Goal: Task Accomplishment & Management: Use online tool/utility

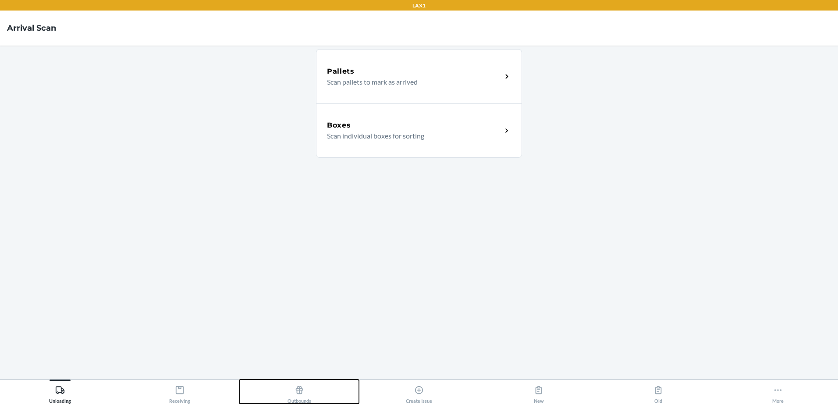
click at [310, 392] on div "Outbounds" at bounding box center [300, 393] width 24 height 22
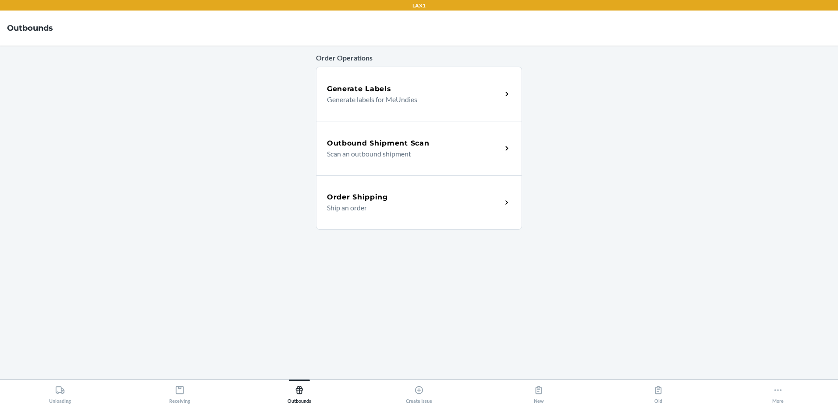
click at [419, 165] on div "Outbound Shipment Scan Scan an outbound shipment" at bounding box center [419, 148] width 206 height 54
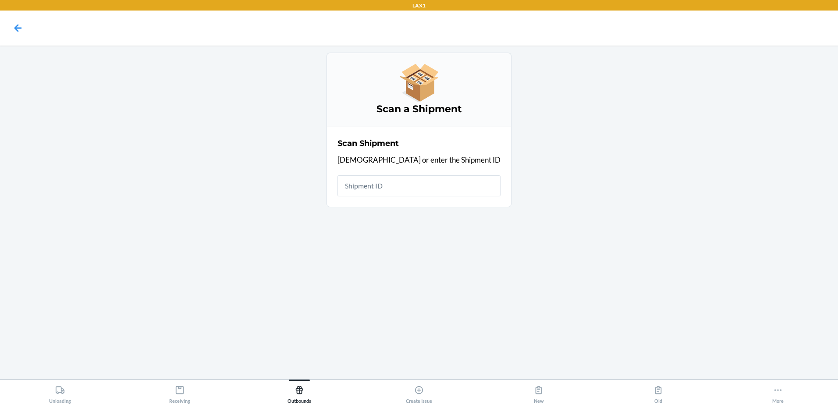
click at [403, 187] on input "text" at bounding box center [419, 185] width 163 height 21
type input "H"
type input "WJKNVKGHR6B0W"
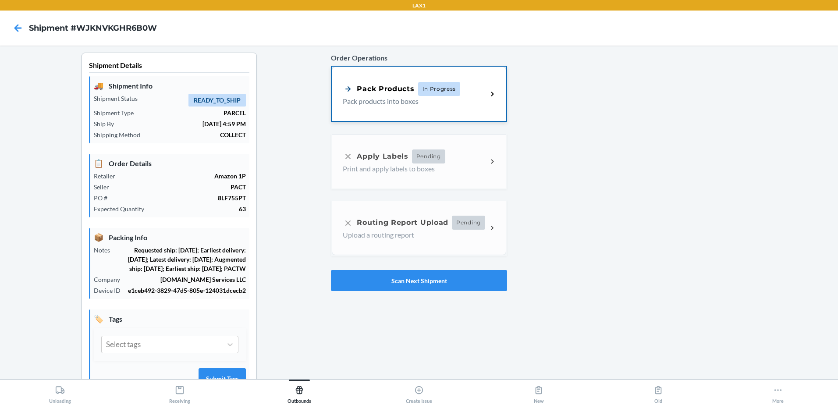
click at [390, 117] on div "Pack Products In Progress Pack products into boxes" at bounding box center [419, 94] width 174 height 54
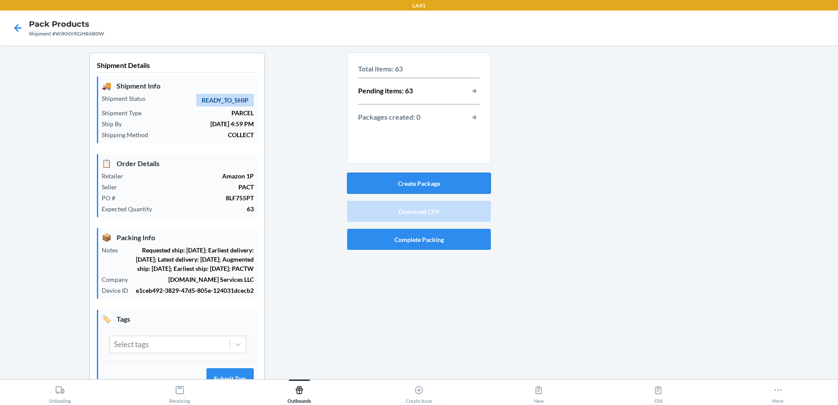
click at [457, 184] on button "Create Package" at bounding box center [419, 183] width 144 height 21
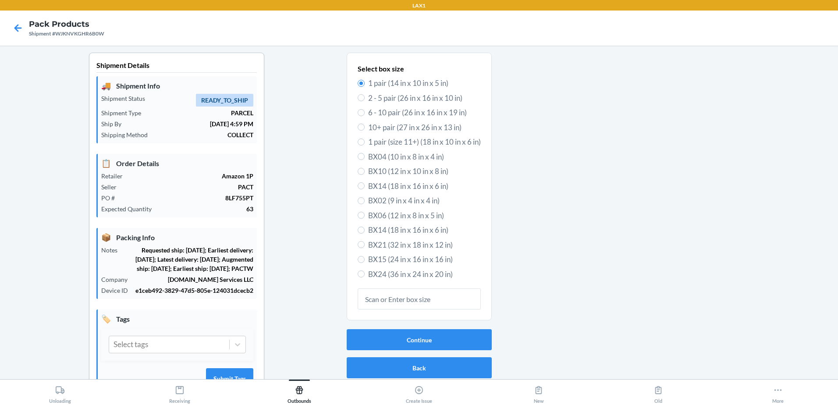
click at [374, 171] on span "BX10 (12 in x 10 in x 8 in)" at bounding box center [424, 171] width 113 height 11
click at [365, 171] on input "BX10 (12 in x 10 in x 8 in)" at bounding box center [361, 171] width 7 height 7
radio input "true"
radio input "false"
type input "849212087139"
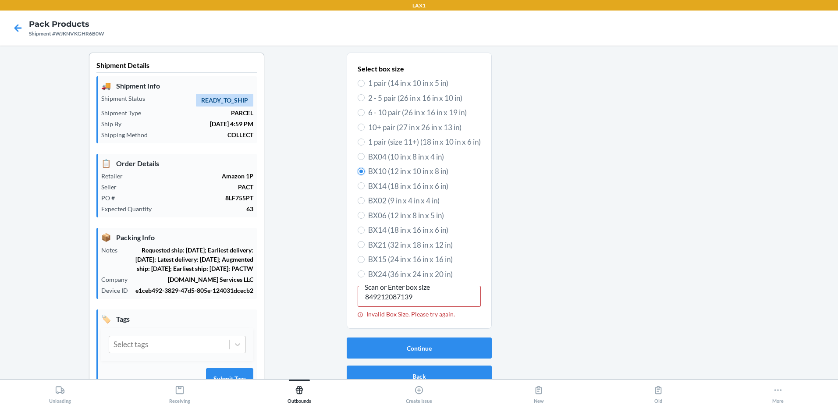
scroll to position [63, 0]
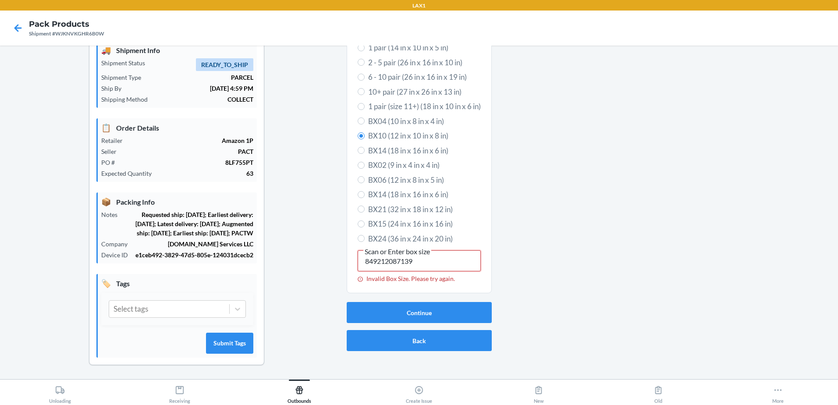
drag, startPoint x: 453, startPoint y: 242, endPoint x: 282, endPoint y: 230, distance: 171.8
click at [282, 230] on div "Shipment Details 🚚 Shipment Info Shipment Status READY_TO_SHIP Shipment Type PA…" at bounding box center [419, 198] width 824 height 362
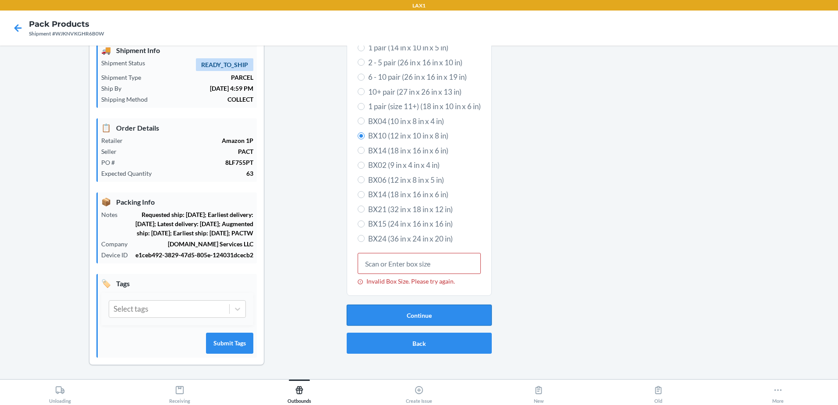
click at [389, 305] on button "Continue" at bounding box center [419, 315] width 145 height 21
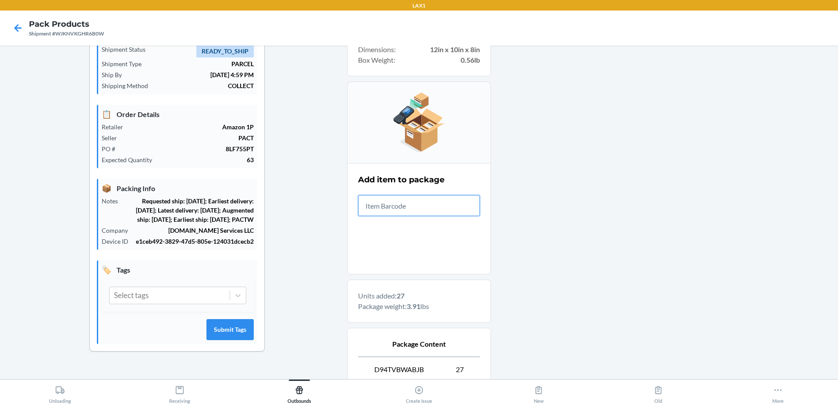
scroll to position [145, 0]
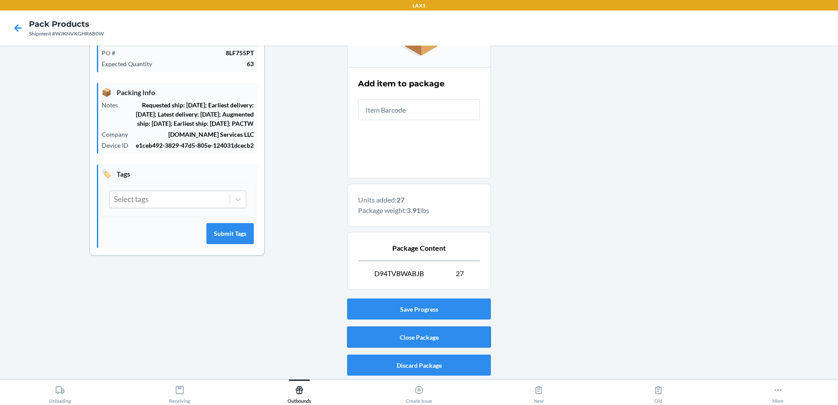
click at [443, 332] on button "Close Package" at bounding box center [419, 337] width 144 height 21
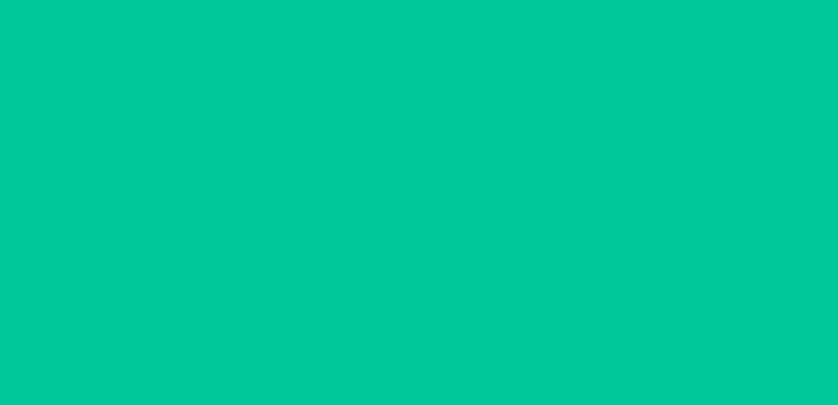
scroll to position [63, 0]
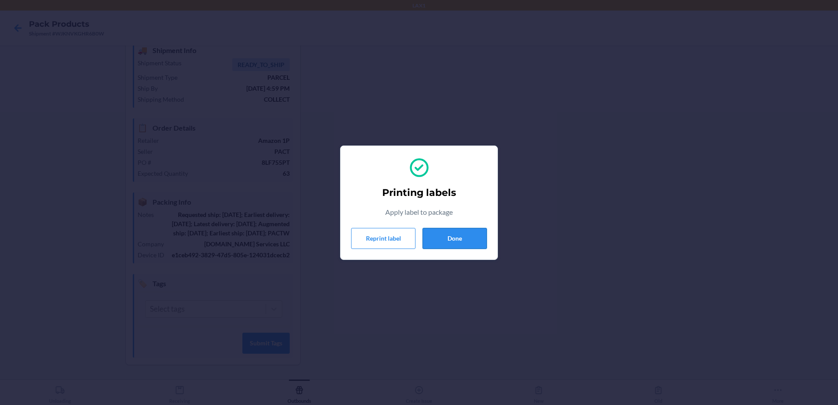
click at [434, 238] on button "Done" at bounding box center [455, 238] width 64 height 21
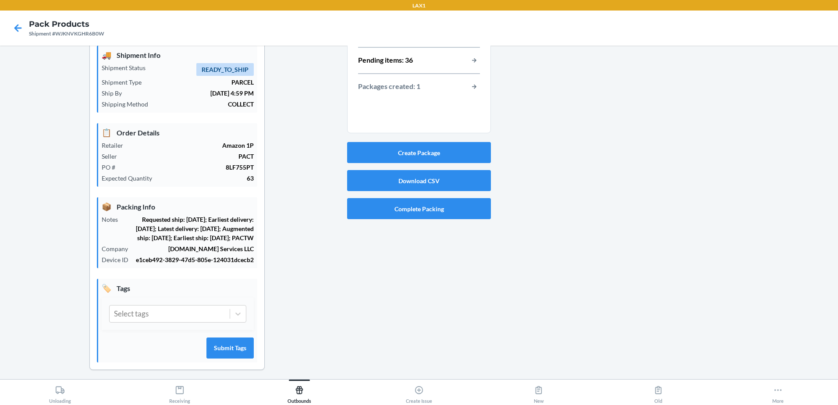
scroll to position [0, 0]
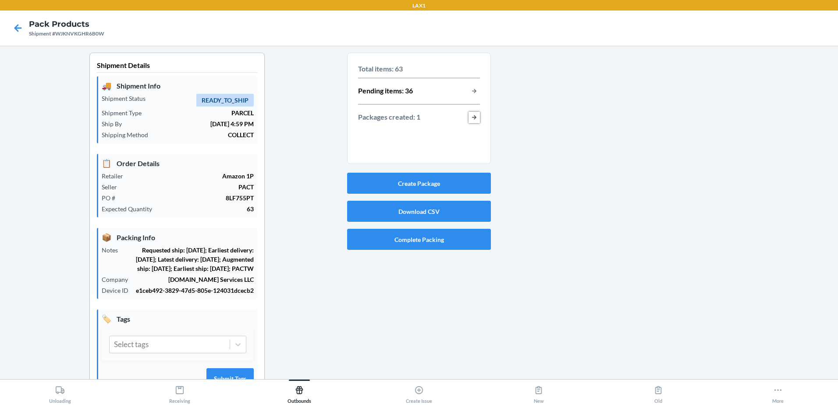
click at [471, 116] on button "button-view-packages-created" at bounding box center [474, 117] width 11 height 11
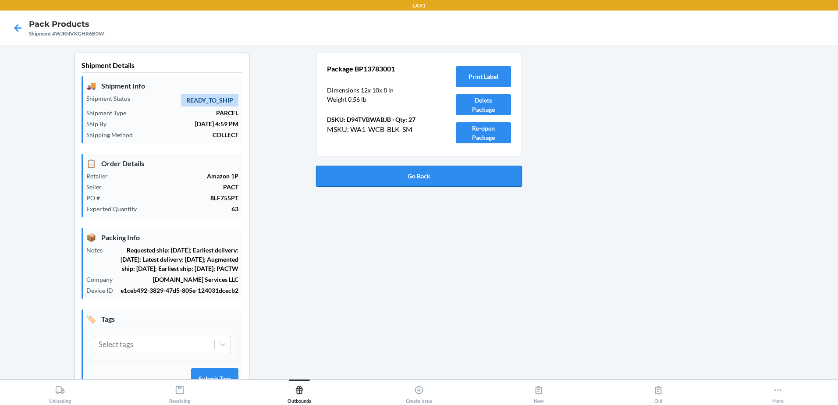
click at [415, 181] on button "Go Back" at bounding box center [419, 176] width 206 height 21
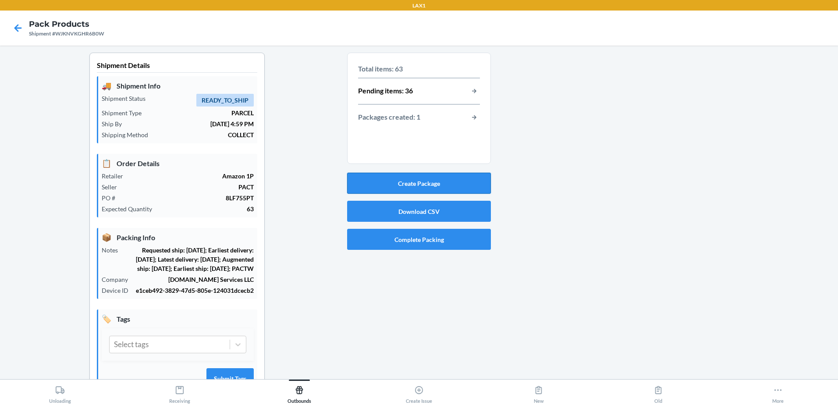
click at [445, 184] on button "Create Package" at bounding box center [419, 183] width 144 height 21
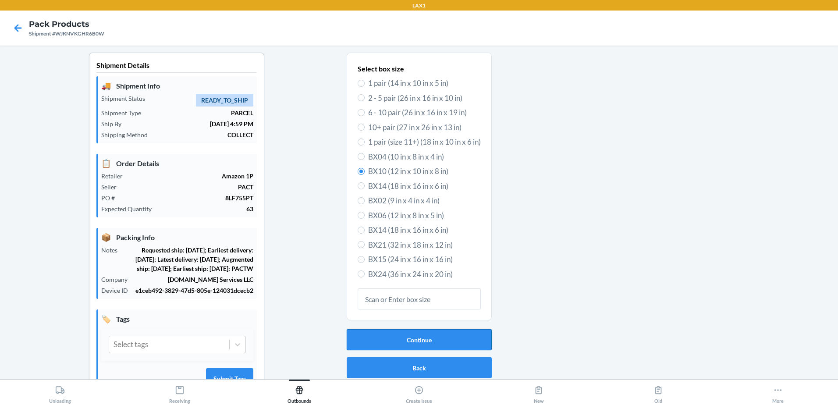
click at [421, 341] on button "Continue" at bounding box center [419, 339] width 145 height 21
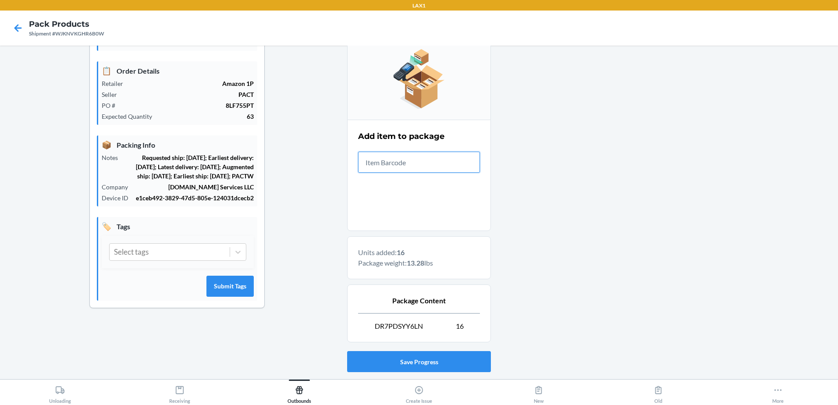
scroll to position [145, 0]
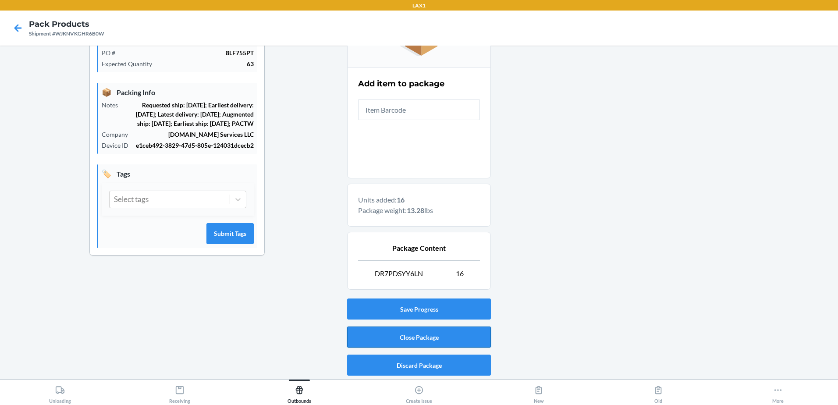
click at [458, 339] on button "Close Package" at bounding box center [419, 337] width 144 height 21
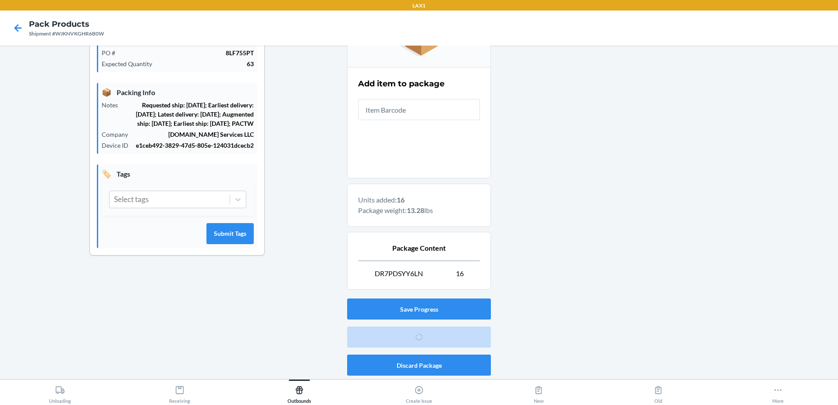
scroll to position [63, 0]
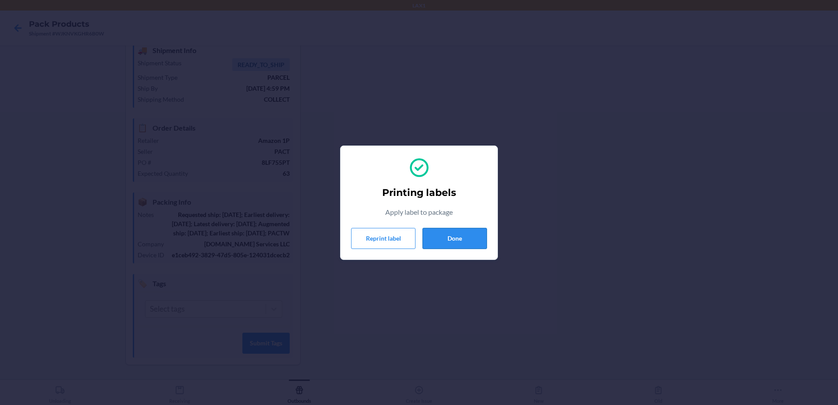
click at [446, 238] on button "Done" at bounding box center [455, 238] width 64 height 21
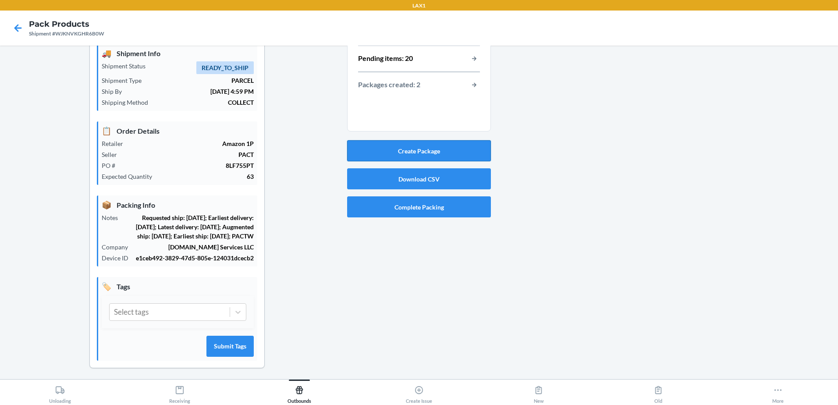
scroll to position [0, 0]
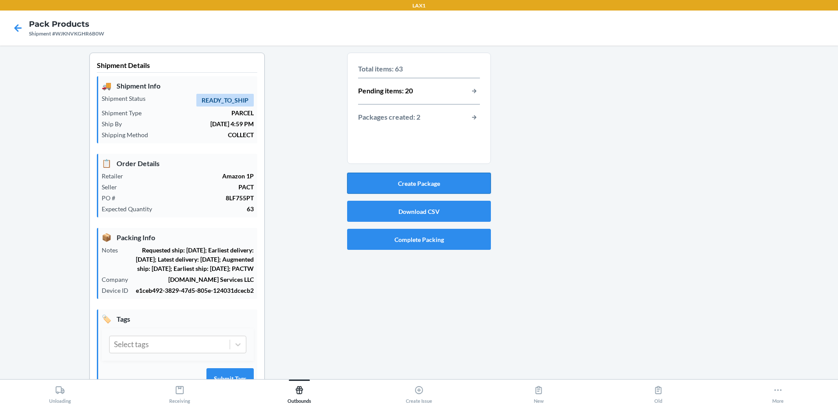
click at [470, 185] on button "Create Package" at bounding box center [419, 183] width 144 height 21
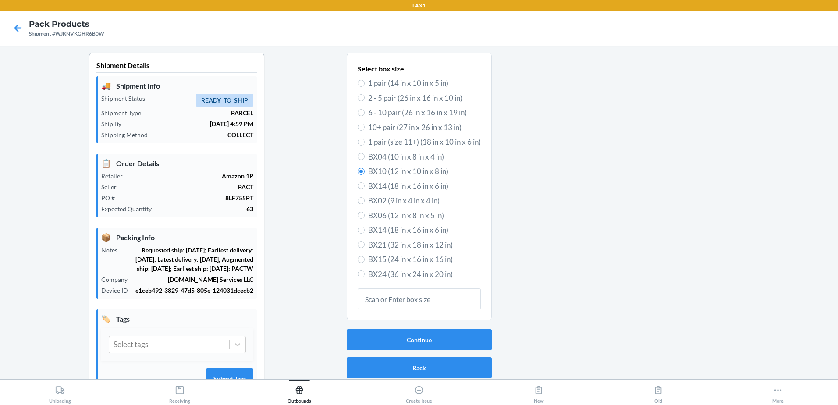
click at [379, 157] on span "BX04 (10 in x 8 in x 4 in)" at bounding box center [424, 156] width 113 height 11
click at [365, 157] on input "BX04 (10 in x 8 in x 4 in)" at bounding box center [361, 156] width 7 height 7
radio input "true"
click at [397, 171] on span "BX10 (12 in x 10 in x 8 in)" at bounding box center [424, 171] width 113 height 11
click at [365, 171] on input "BX10 (12 in x 10 in x 8 in)" at bounding box center [361, 171] width 7 height 7
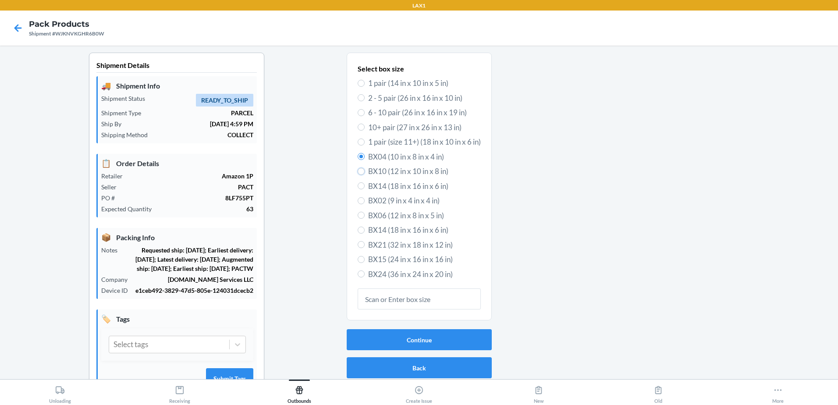
radio input "true"
radio input "false"
click at [442, 346] on button "Continue" at bounding box center [419, 339] width 145 height 21
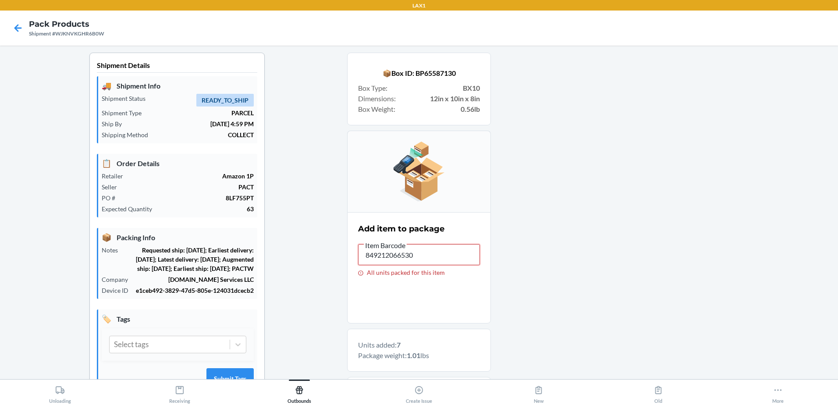
click at [465, 260] on input "849212066530" at bounding box center [419, 254] width 122 height 21
click at [466, 260] on input "849212066530" at bounding box center [419, 254] width 122 height 21
click at [467, 260] on input "849212066530" at bounding box center [419, 254] width 122 height 21
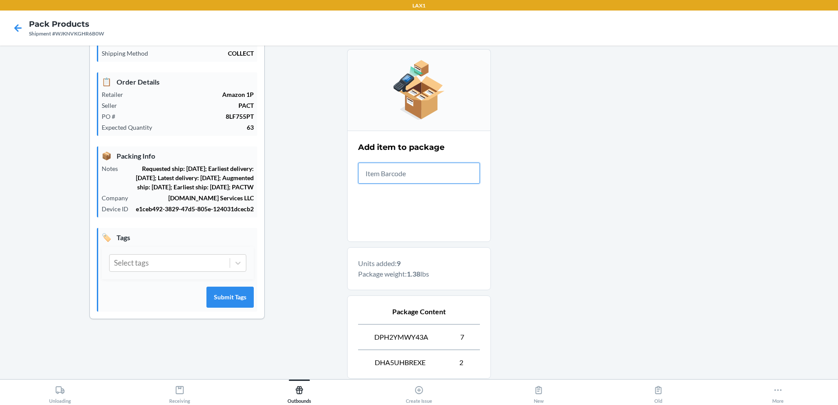
scroll to position [171, 0]
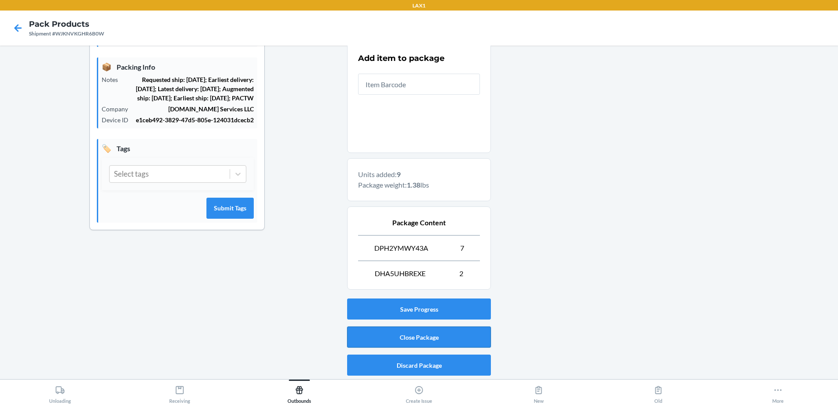
click at [420, 343] on button "Close Package" at bounding box center [419, 337] width 144 height 21
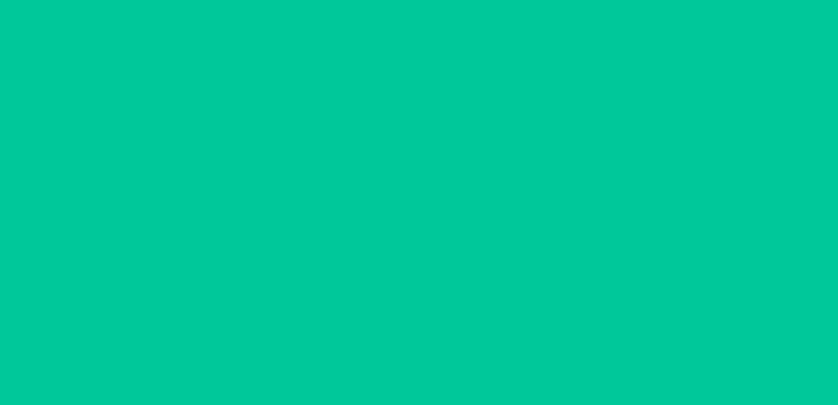
scroll to position [63, 0]
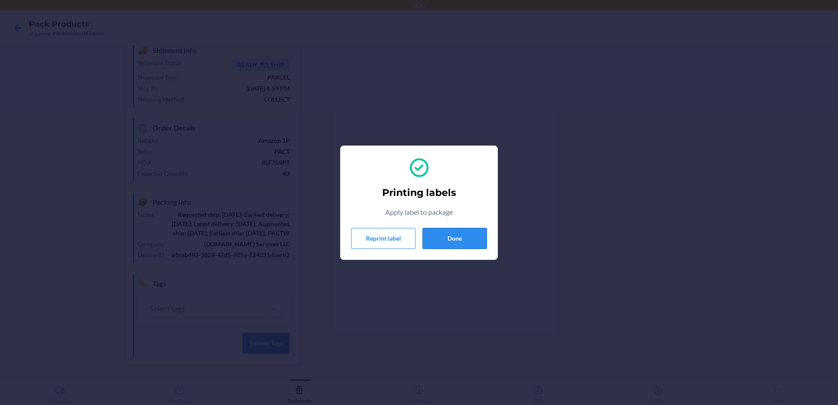
click at [439, 241] on button "Done" at bounding box center [455, 238] width 64 height 21
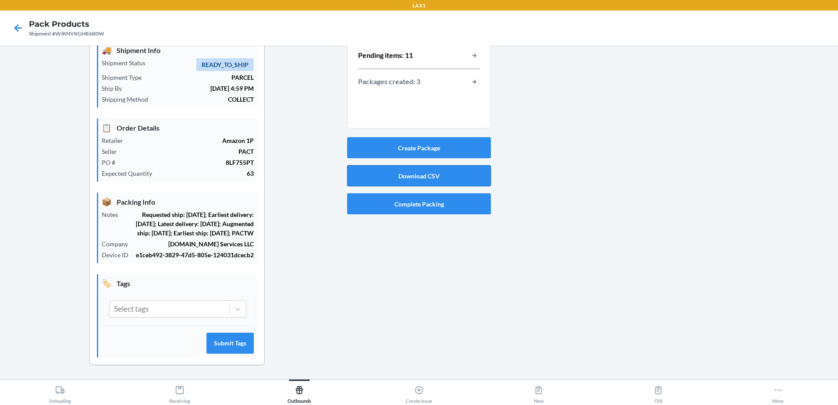
scroll to position [0, 0]
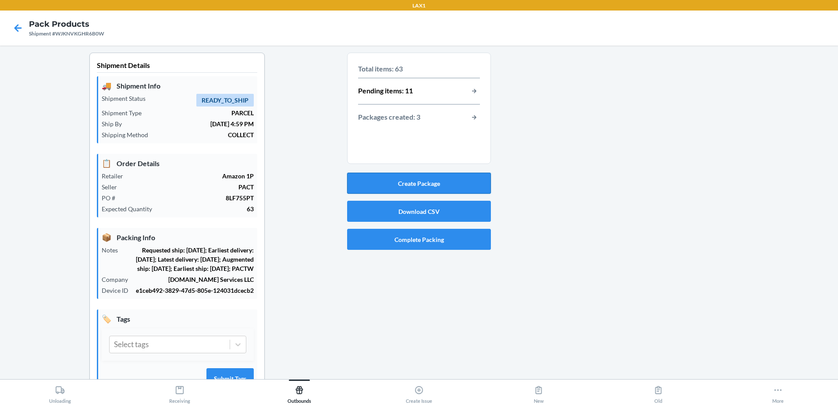
click at [441, 185] on button "Create Package" at bounding box center [419, 183] width 144 height 21
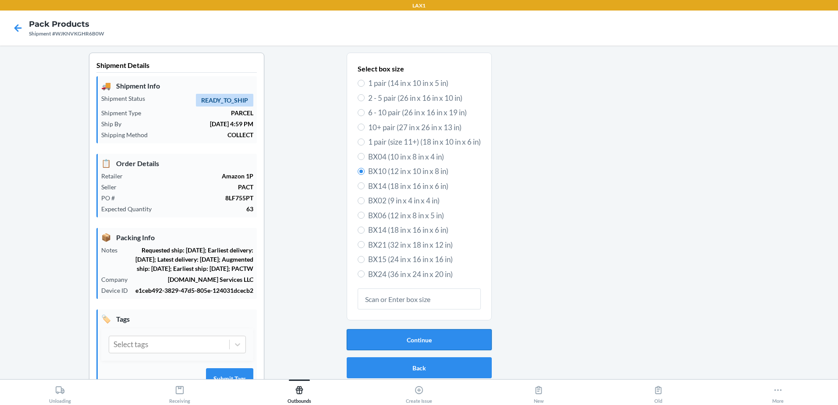
click at [438, 349] on button "Continue" at bounding box center [419, 339] width 145 height 21
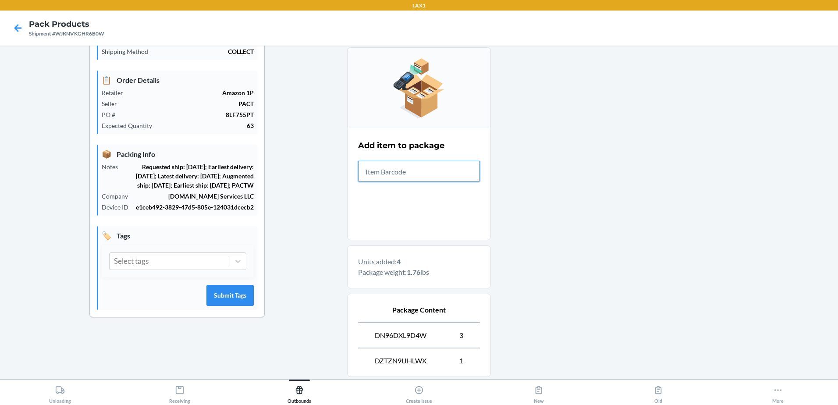
scroll to position [171, 0]
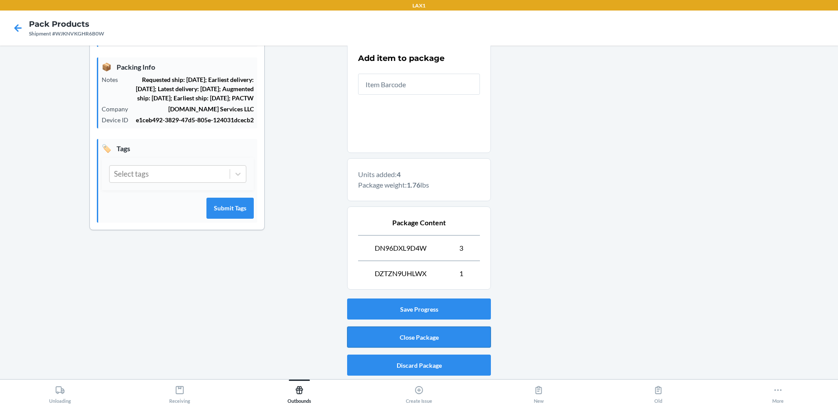
click at [452, 338] on button "Close Package" at bounding box center [419, 337] width 144 height 21
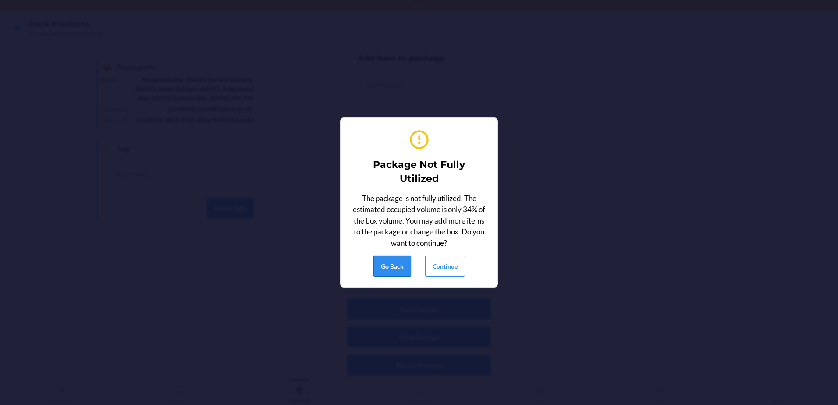
click at [390, 267] on button "Go Back" at bounding box center [393, 266] width 38 height 21
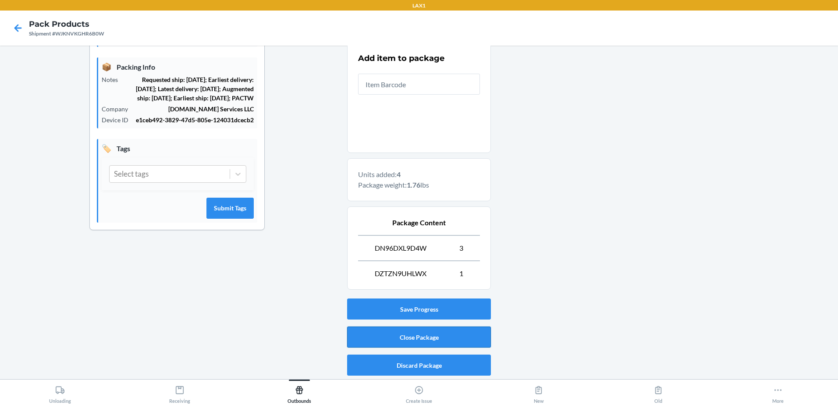
click at [446, 330] on button "Close Package" at bounding box center [419, 337] width 144 height 21
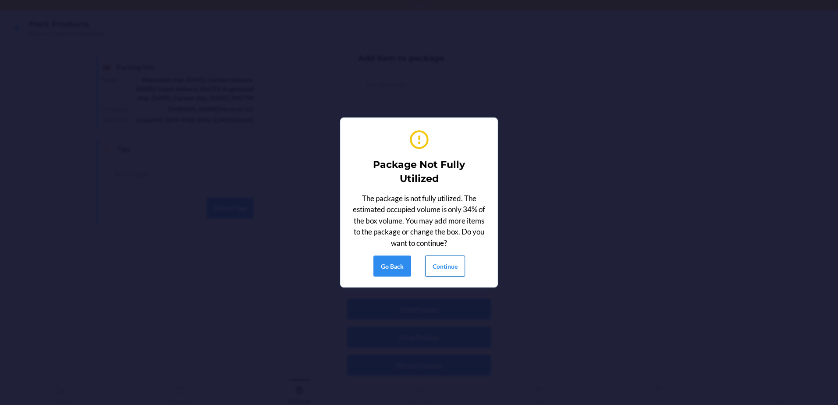
click at [455, 258] on button "Continue" at bounding box center [445, 266] width 40 height 21
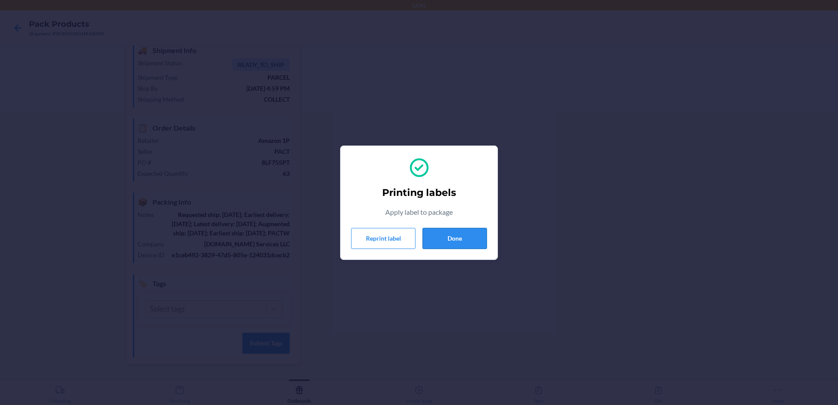
click at [469, 239] on button "Done" at bounding box center [455, 238] width 64 height 21
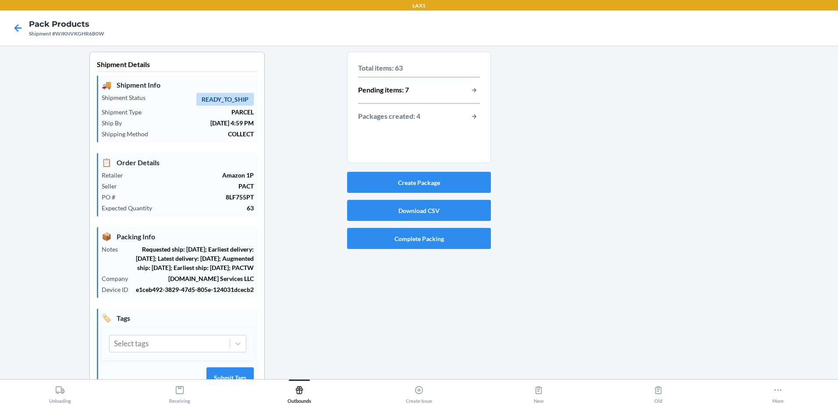
scroll to position [0, 0]
click at [473, 183] on button "Create Package" at bounding box center [419, 183] width 144 height 21
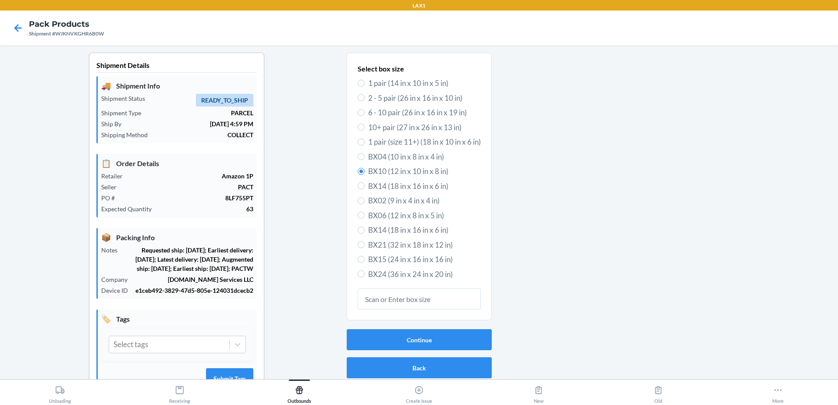
click at [418, 217] on span "BX06 (12 in x 8 in x 5 in)" at bounding box center [424, 215] width 113 height 11
click at [365, 217] on input "BX06 (12 in x 8 in x 5 in)" at bounding box center [361, 215] width 7 height 7
radio input "true"
radio input "false"
click at [392, 342] on button "Continue" at bounding box center [419, 339] width 145 height 21
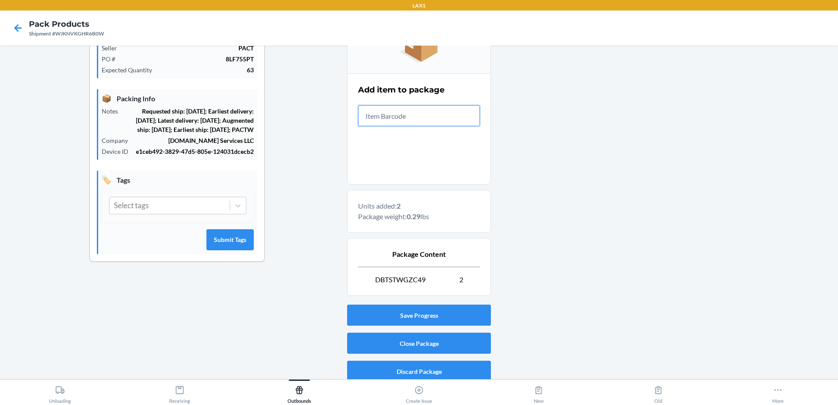
scroll to position [145, 0]
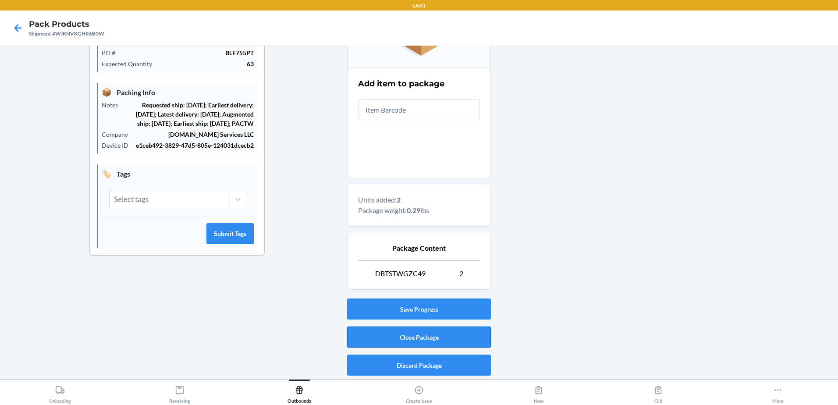
click at [448, 334] on button "Close Package" at bounding box center [419, 337] width 144 height 21
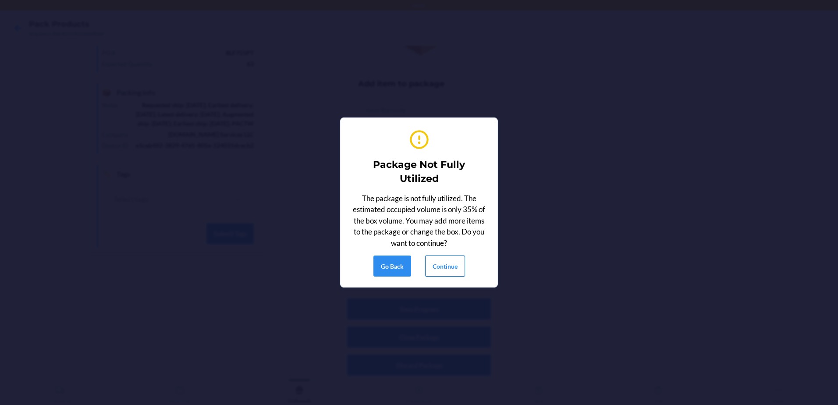
click at [437, 267] on button "Continue" at bounding box center [445, 266] width 40 height 21
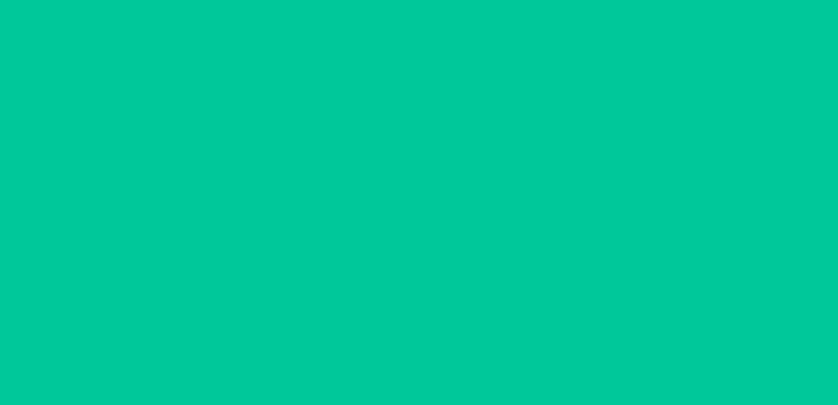
scroll to position [63, 0]
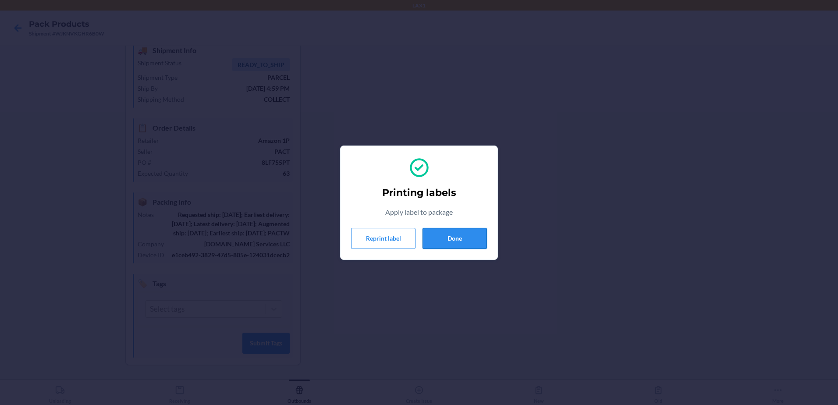
click at [445, 241] on button "Done" at bounding box center [455, 238] width 64 height 21
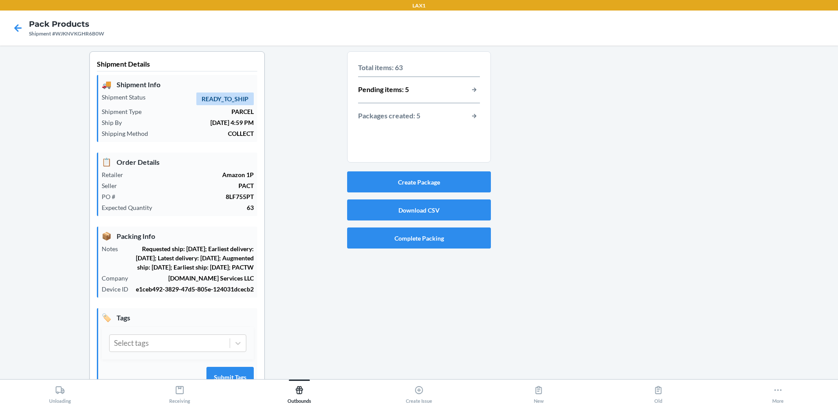
scroll to position [0, 0]
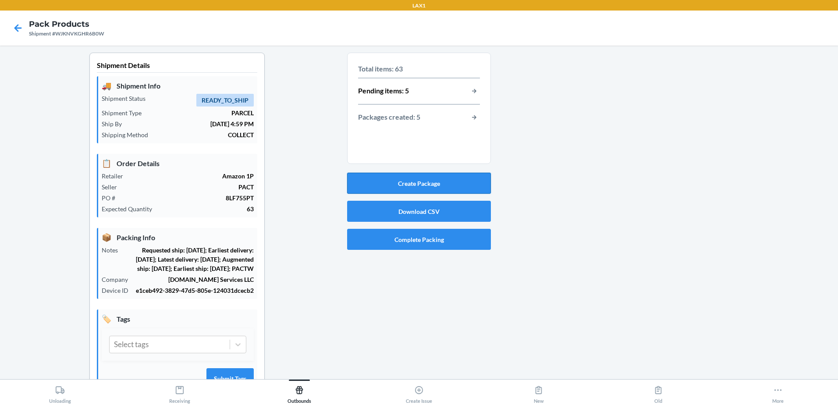
click at [433, 178] on button "Create Package" at bounding box center [419, 183] width 144 height 21
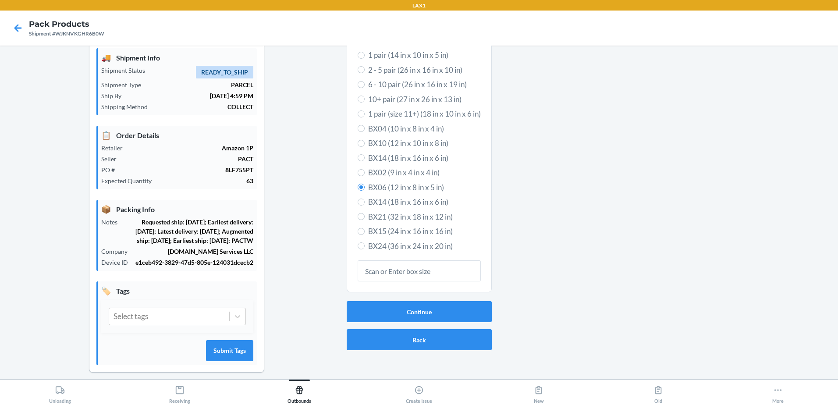
scroll to position [44, 0]
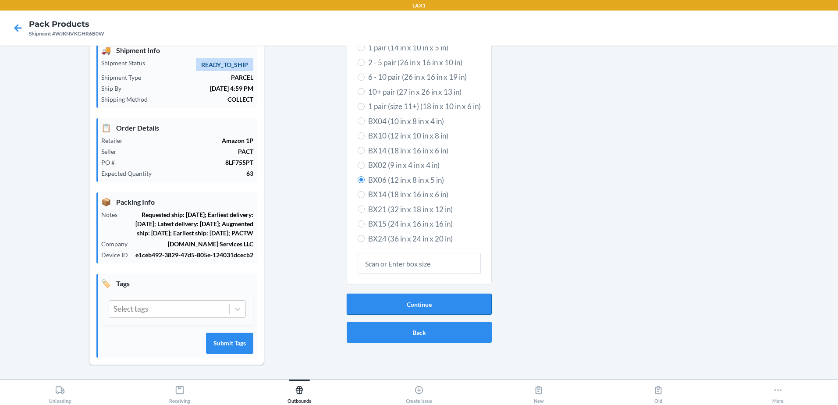
click at [424, 300] on button "Continue" at bounding box center [419, 304] width 145 height 21
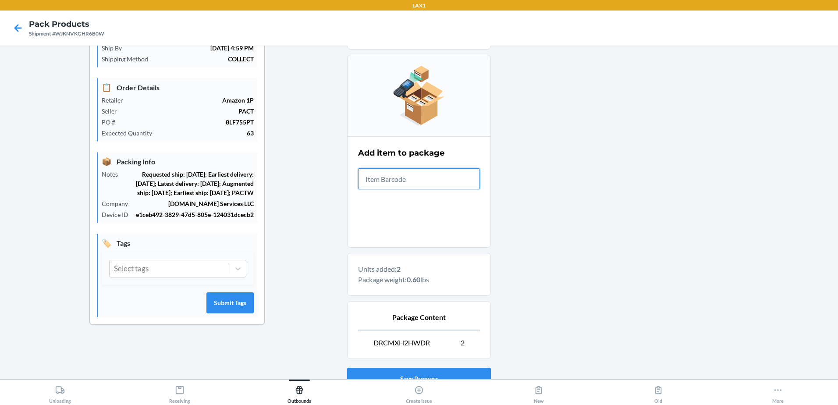
scroll to position [145, 0]
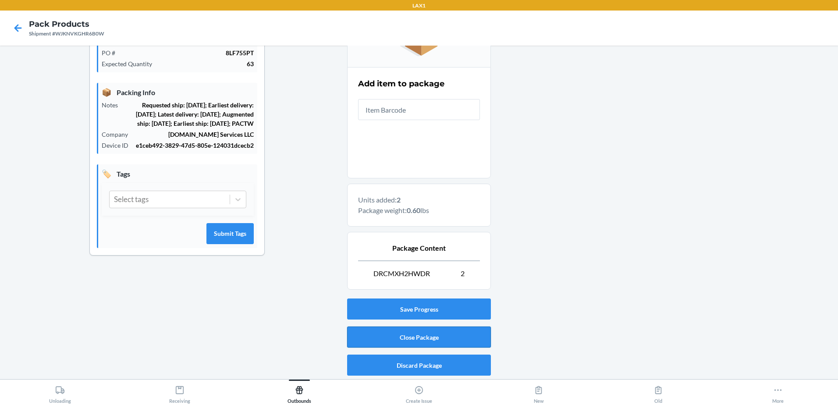
click at [472, 338] on button "Close Package" at bounding box center [419, 337] width 144 height 21
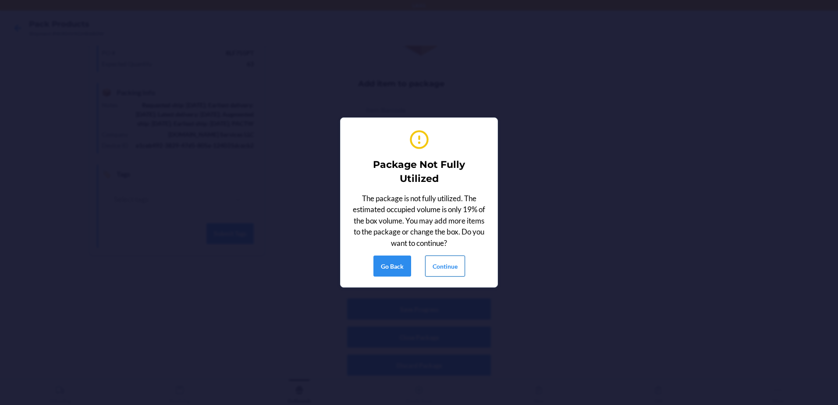
click at [454, 275] on button "Continue" at bounding box center [445, 266] width 40 height 21
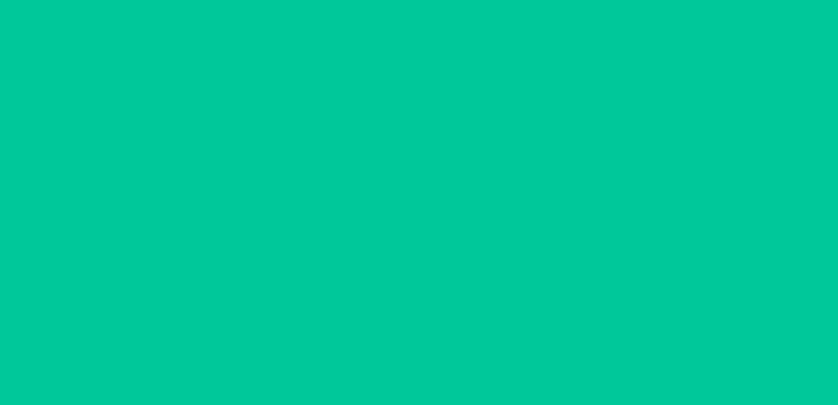
scroll to position [63, 0]
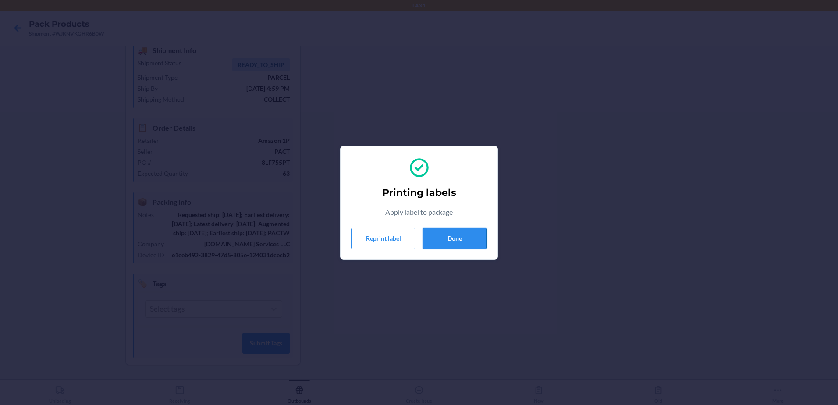
click at [429, 233] on button "Done" at bounding box center [455, 238] width 64 height 21
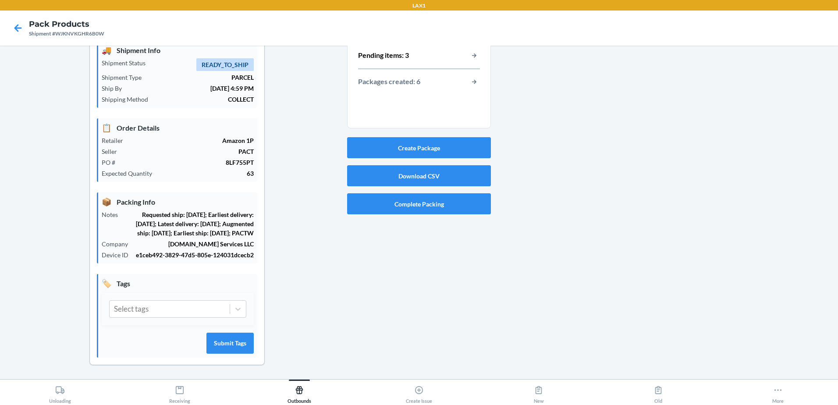
scroll to position [0, 0]
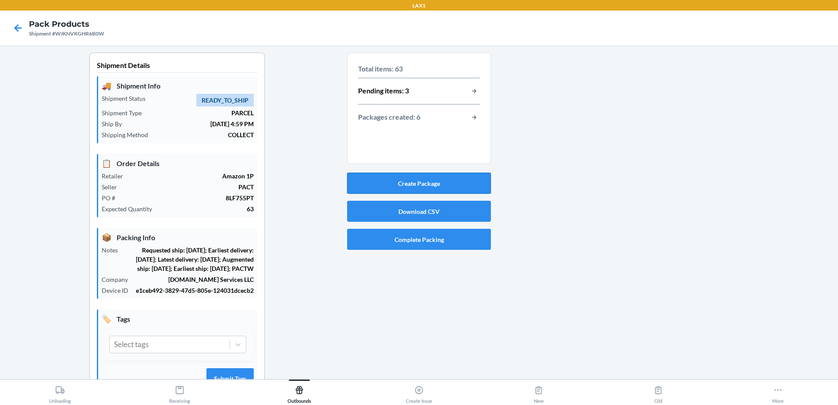
click at [460, 177] on button "Create Package" at bounding box center [419, 183] width 144 height 21
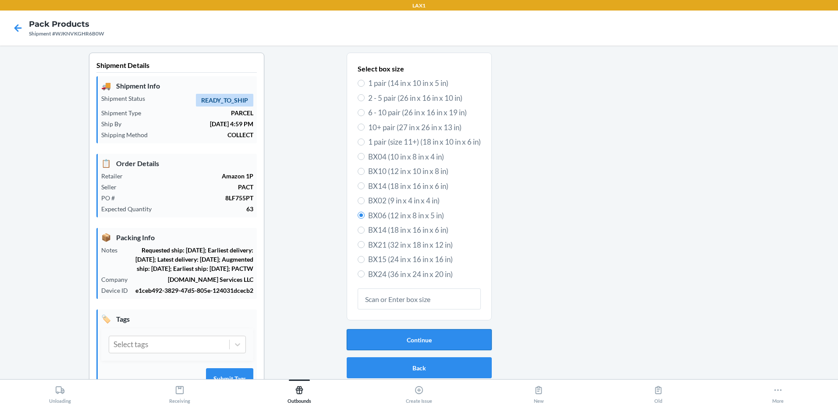
click at [445, 336] on button "Continue" at bounding box center [419, 339] width 145 height 21
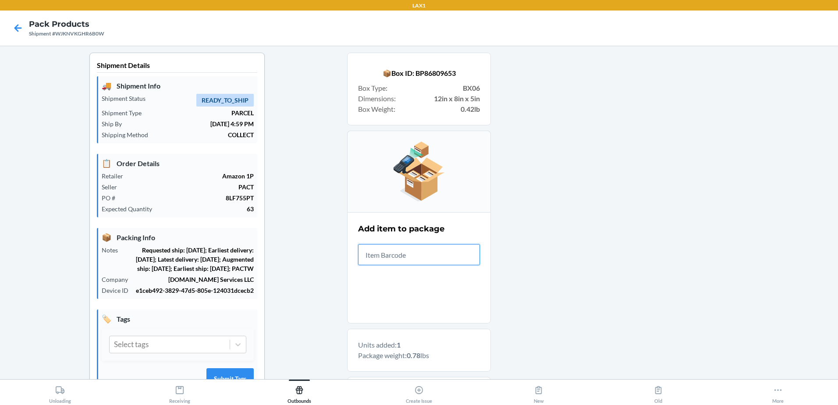
scroll to position [145, 0]
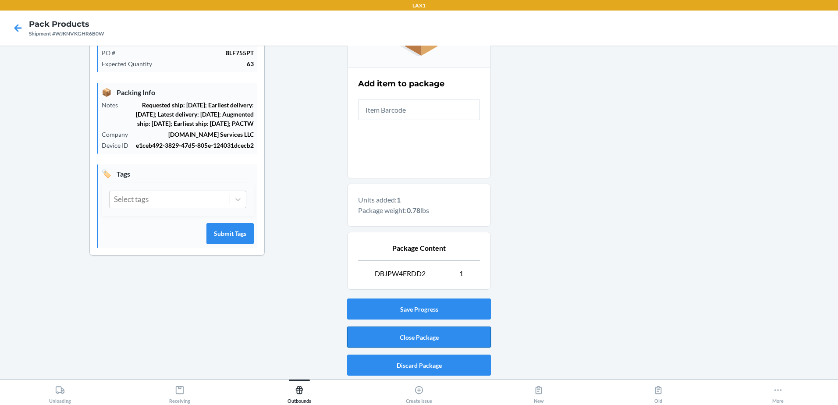
click at [439, 341] on button "Close Package" at bounding box center [419, 337] width 144 height 21
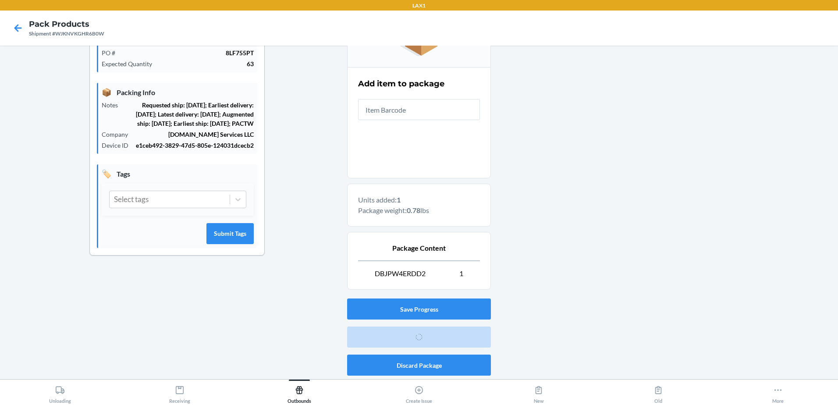
scroll to position [63, 0]
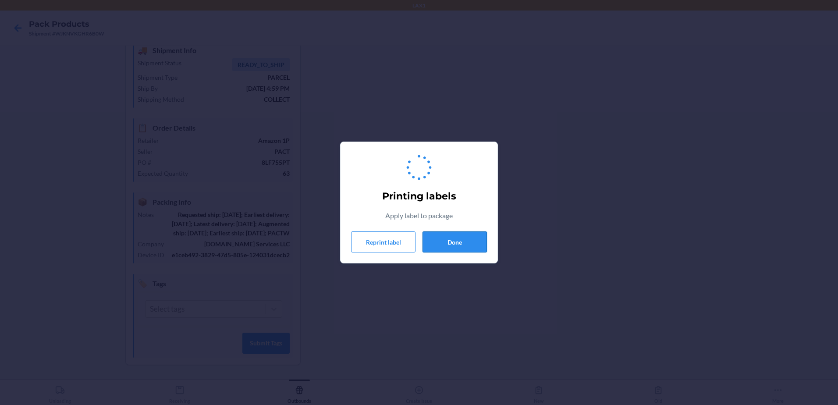
click at [455, 238] on button "Done" at bounding box center [455, 242] width 64 height 21
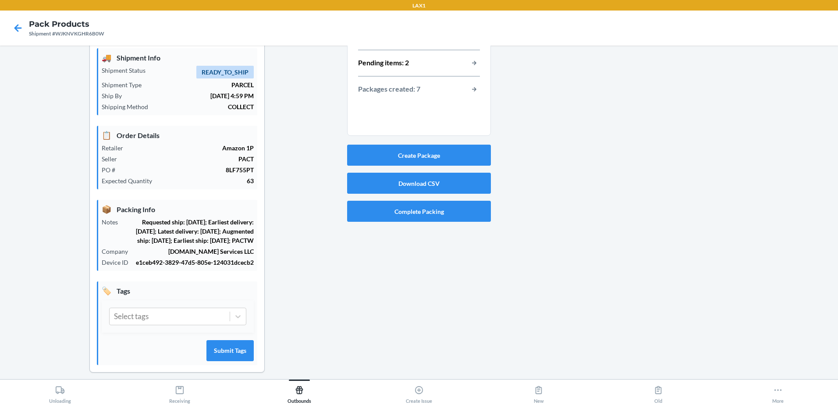
scroll to position [0, 0]
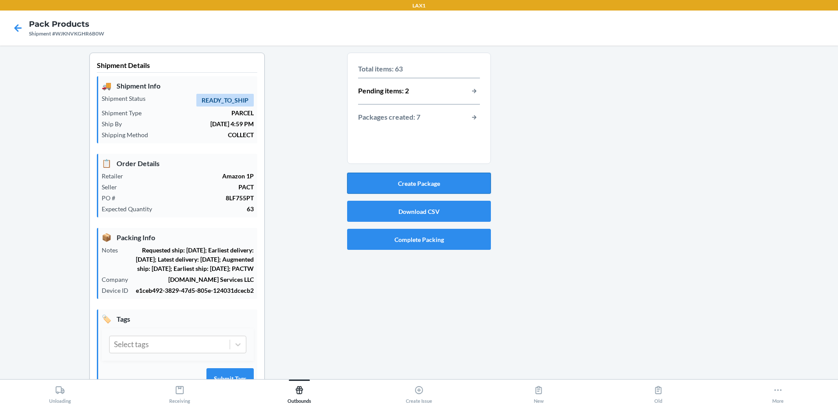
click at [414, 183] on button "Create Package" at bounding box center [419, 183] width 144 height 21
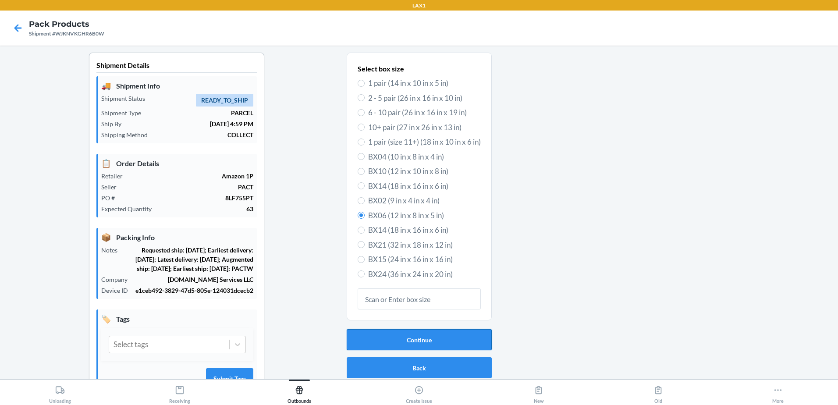
click at [436, 347] on button "Continue" at bounding box center [419, 339] width 145 height 21
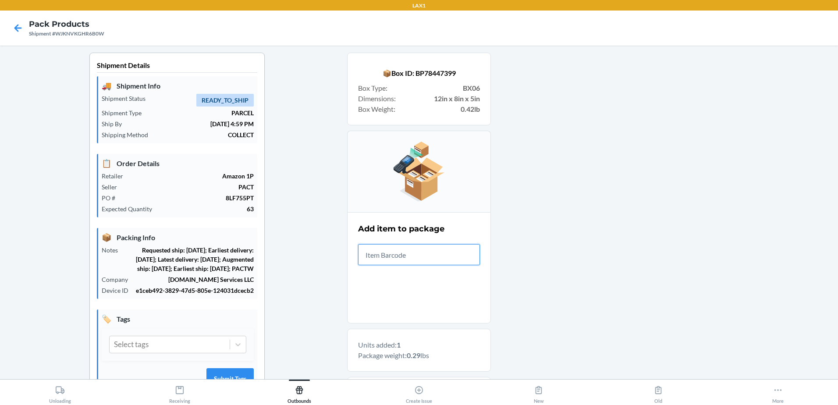
scroll to position [145, 0]
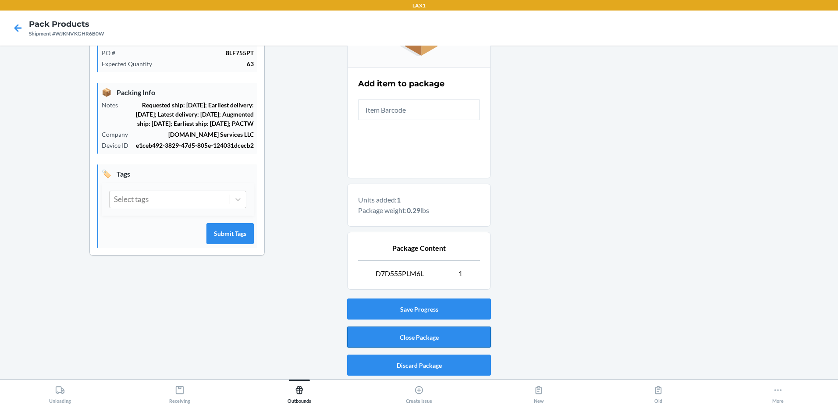
click at [453, 337] on button "Close Package" at bounding box center [419, 337] width 144 height 21
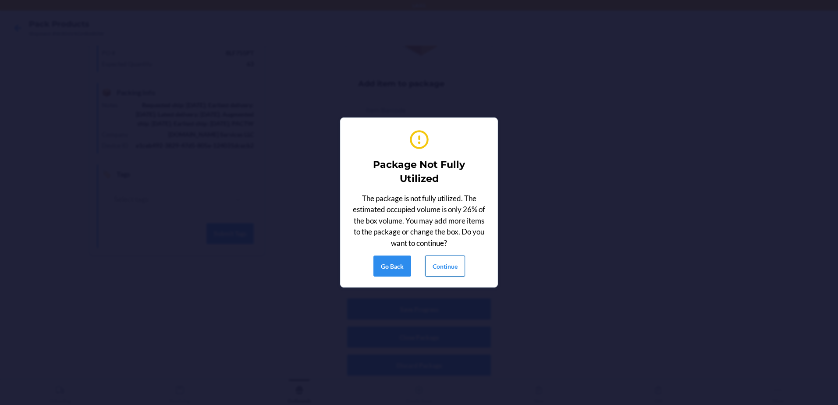
click at [461, 257] on button "Continue" at bounding box center [445, 266] width 40 height 21
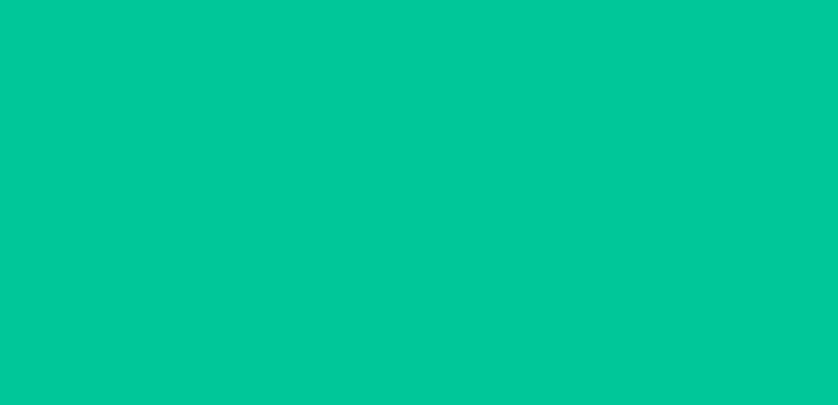
scroll to position [63, 0]
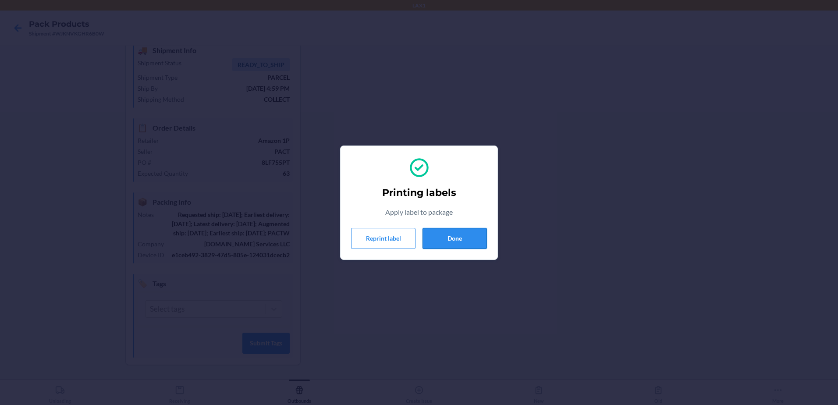
click at [447, 235] on button "Done" at bounding box center [455, 238] width 64 height 21
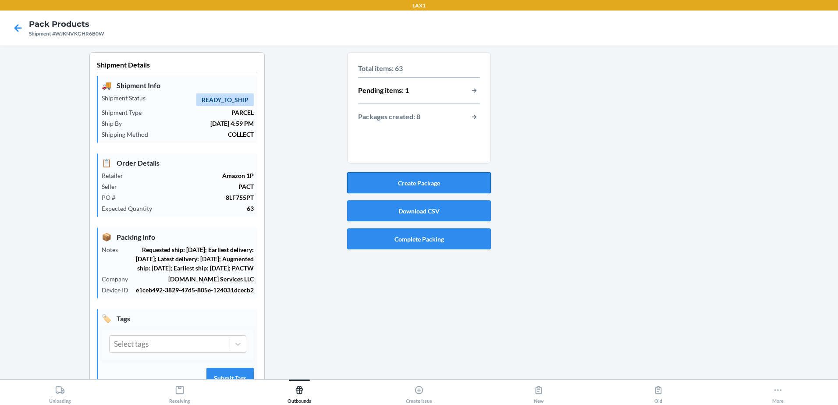
scroll to position [0, 0]
click at [476, 95] on button "button-view-pending-items" at bounding box center [474, 91] width 11 height 11
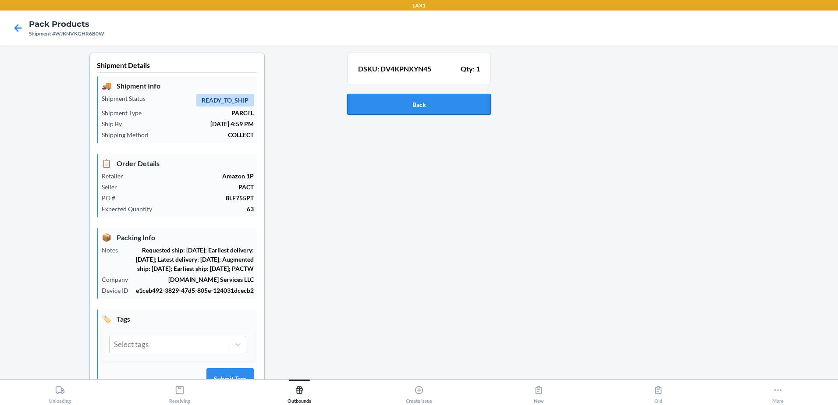
click at [385, 100] on button "Back" at bounding box center [419, 104] width 144 height 21
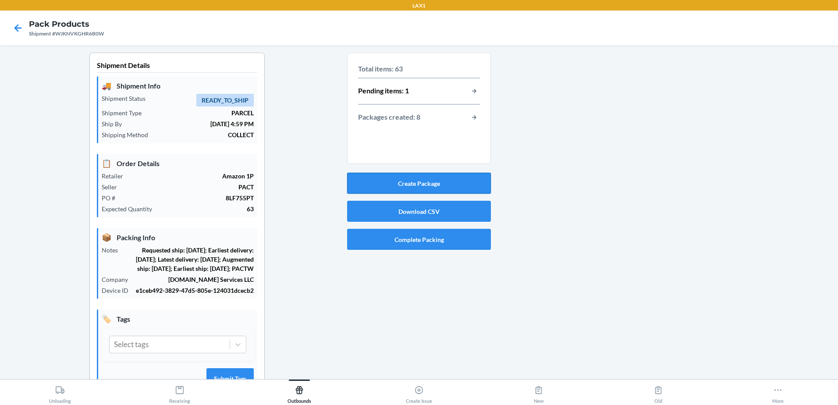
click at [454, 183] on button "Create Package" at bounding box center [419, 183] width 144 height 21
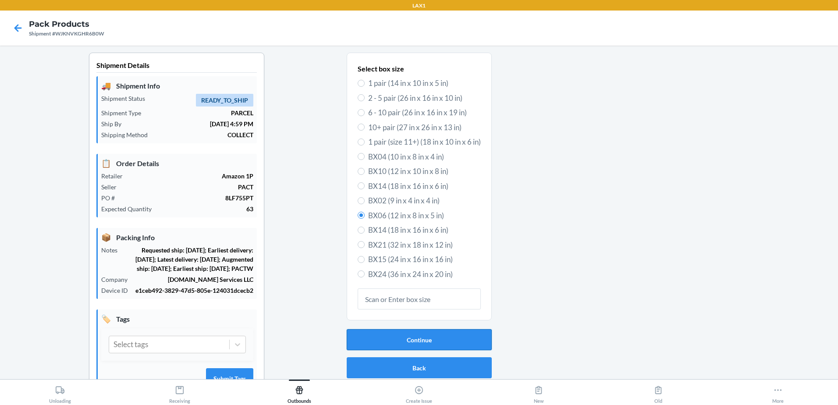
click at [463, 339] on button "Continue" at bounding box center [419, 339] width 145 height 21
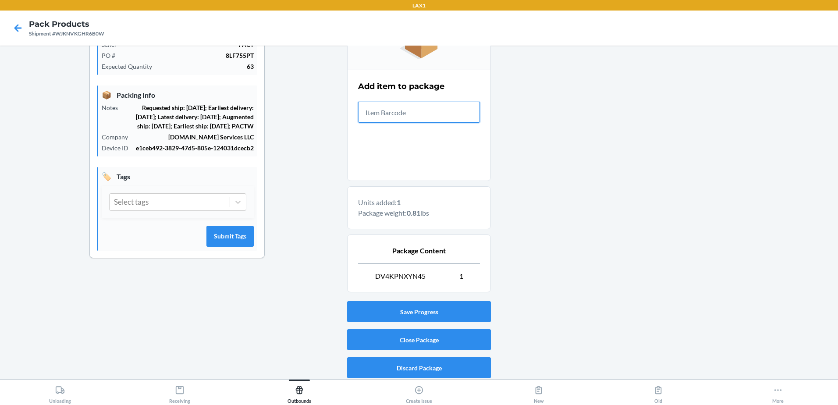
scroll to position [145, 0]
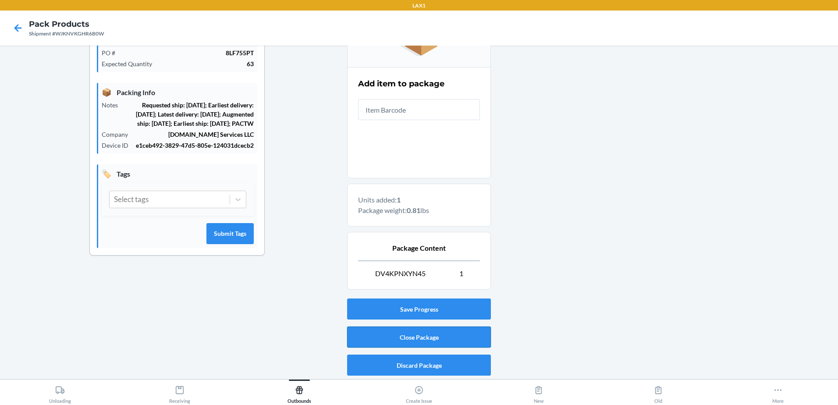
click at [448, 335] on button "Close Package" at bounding box center [419, 337] width 144 height 21
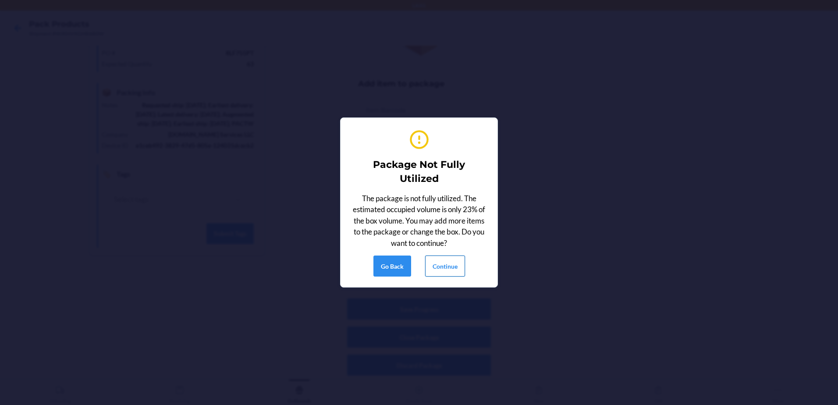
click at [452, 275] on button "Continue" at bounding box center [445, 266] width 40 height 21
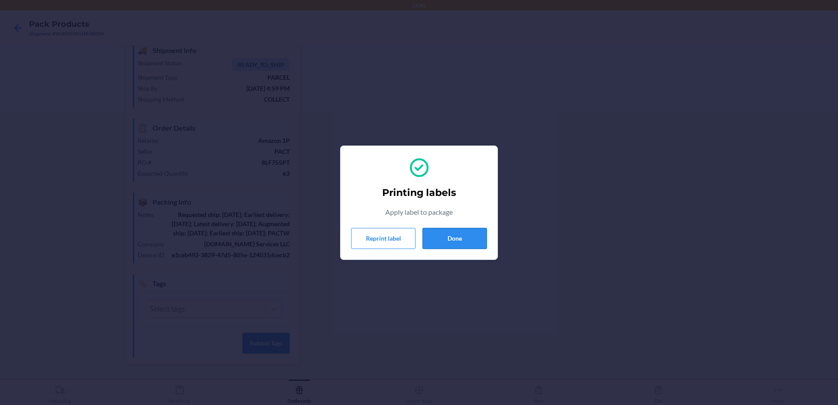
click at [452, 230] on button "Done" at bounding box center [455, 238] width 64 height 21
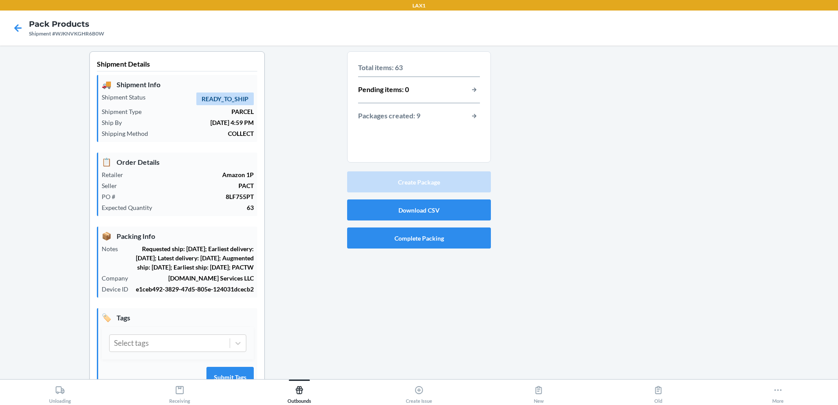
scroll to position [0, 0]
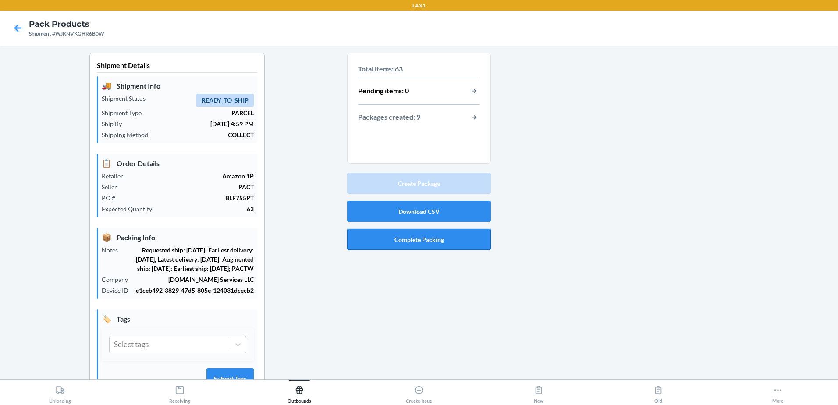
click at [448, 247] on button "Complete Packing" at bounding box center [419, 239] width 144 height 21
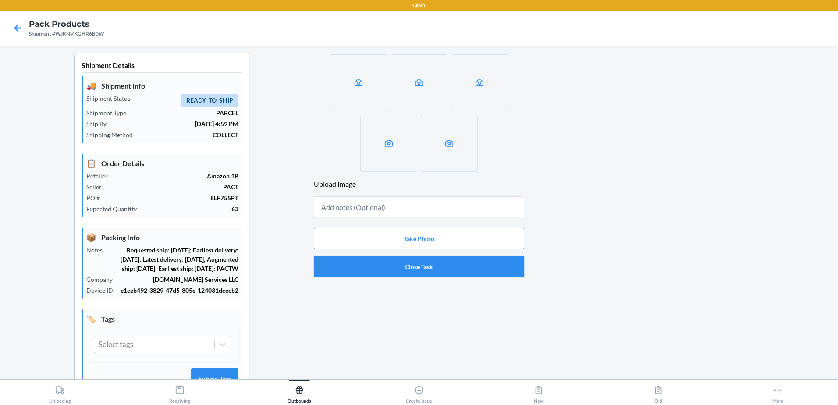
click at [433, 265] on button "Close Task" at bounding box center [419, 266] width 211 height 21
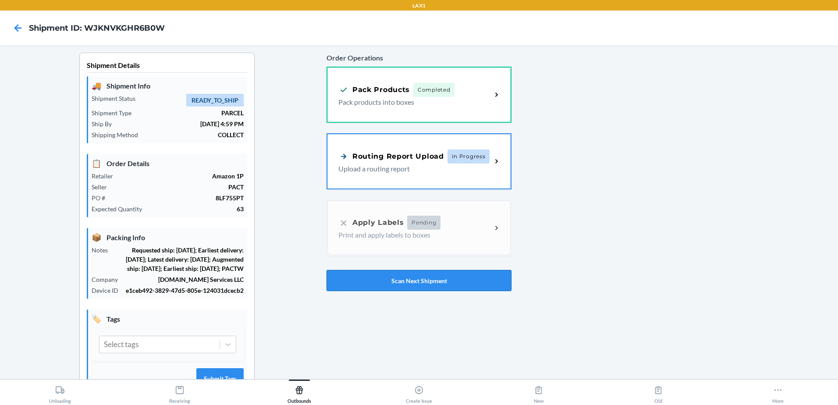
click at [436, 279] on button "Scan Next Shipment" at bounding box center [419, 280] width 185 height 21
